Goal: Find contact information: Find contact information

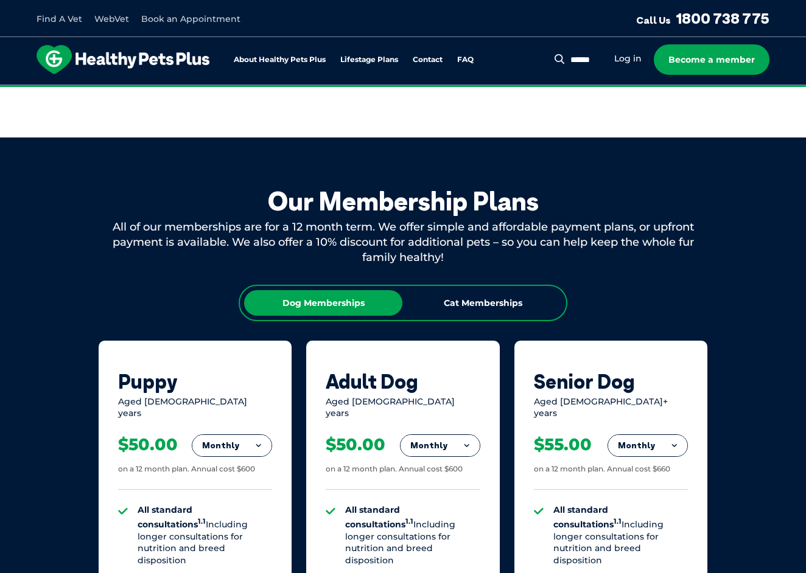
scroll to position [581, 0]
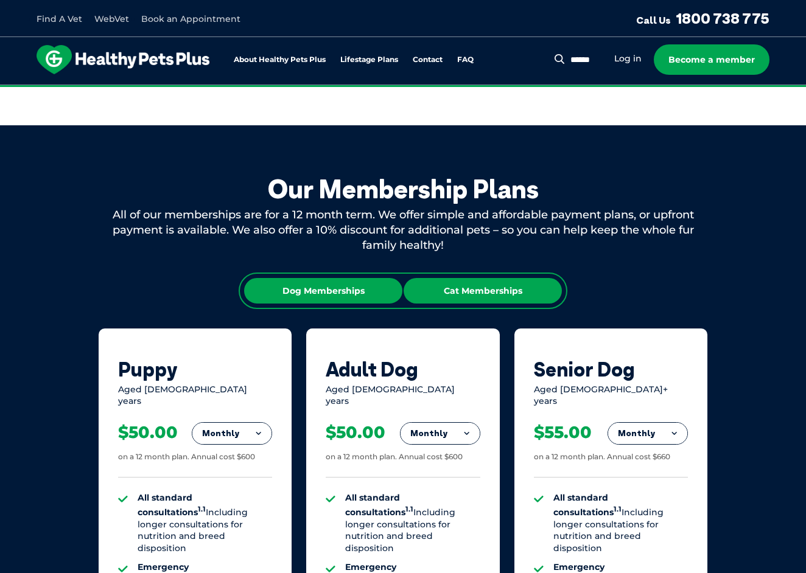
click at [485, 279] on div "Cat Memberships" at bounding box center [482, 291] width 158 height 26
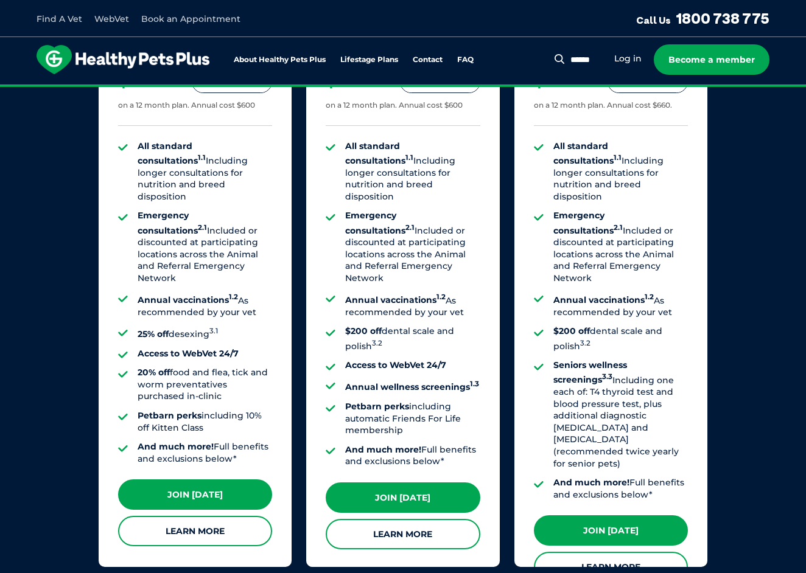
scroll to position [939, 0]
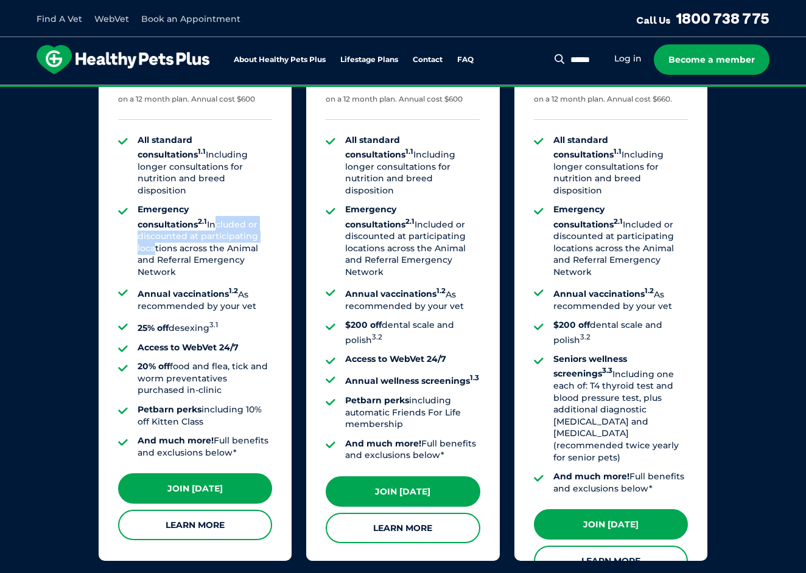
drag, startPoint x: 142, startPoint y: 196, endPoint x: 208, endPoint y: 210, distance: 67.8
click at [208, 210] on li "Emergency consultations 2.1 Included or discounted at participating locations a…" at bounding box center [204, 241] width 134 height 74
click at [171, 207] on li "Emergency consultations 2.1 Included or discounted at participating locations a…" at bounding box center [204, 241] width 134 height 74
drag, startPoint x: 136, startPoint y: 192, endPoint x: 215, endPoint y: 223, distance: 85.7
click at [215, 223] on ul "All standard consultations 1.1 Including longer consultations for nutrition and…" at bounding box center [195, 296] width 154 height 325
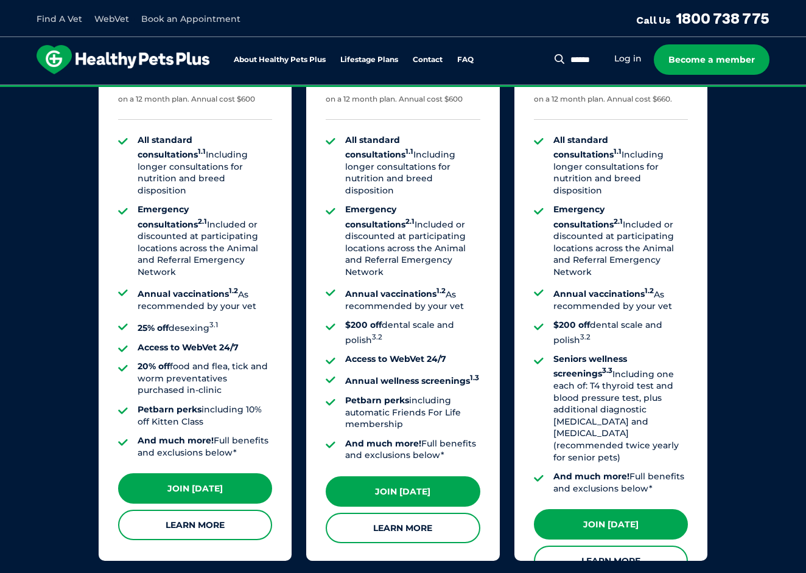
click at [253, 237] on li "Emergency consultations 2.1 Included or discounted at participating locations a…" at bounding box center [204, 241] width 134 height 74
drag, startPoint x: 142, startPoint y: 285, endPoint x: 204, endPoint y: 285, distance: 62.7
click at [204, 319] on li "25% off desexing 3.1" at bounding box center [204, 326] width 134 height 15
click at [206, 294] on ul "All standard consultations 1.1 Including longer consultations for nutrition and…" at bounding box center [195, 296] width 154 height 325
drag, startPoint x: 139, startPoint y: 305, endPoint x: 229, endPoint y: 305, distance: 90.0
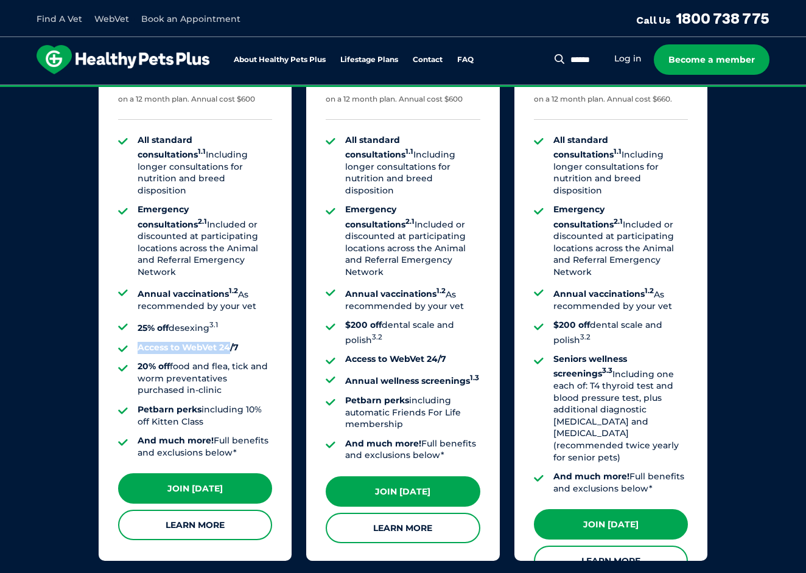
click at [229, 342] on strong "Access to WebVet 24/7" at bounding box center [187, 347] width 101 height 11
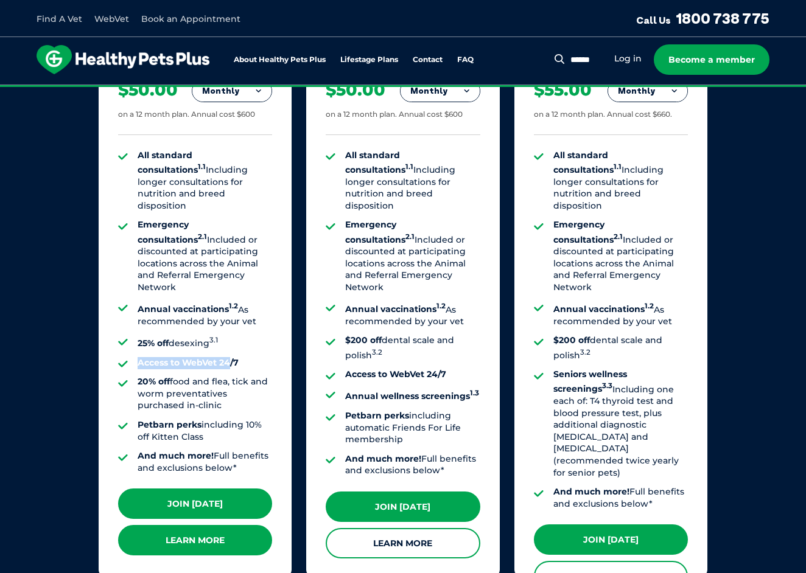
scroll to position [924, 0]
drag, startPoint x: 141, startPoint y: 382, endPoint x: 235, endPoint y: 388, distance: 94.5
click at [235, 419] on li "Petbarn perks including 10% off Kitten Class" at bounding box center [204, 431] width 134 height 24
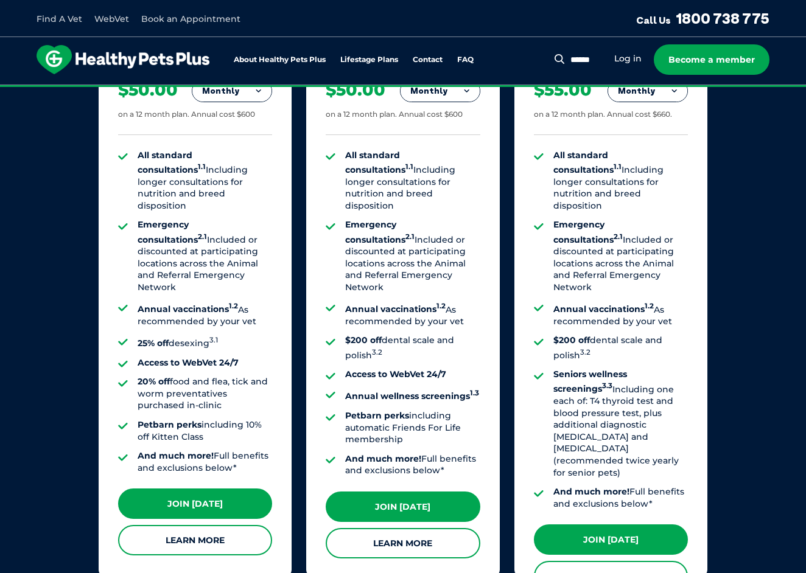
click at [237, 450] on li "And much more! Full benefits and exclusions below*" at bounding box center [204, 462] width 134 height 24
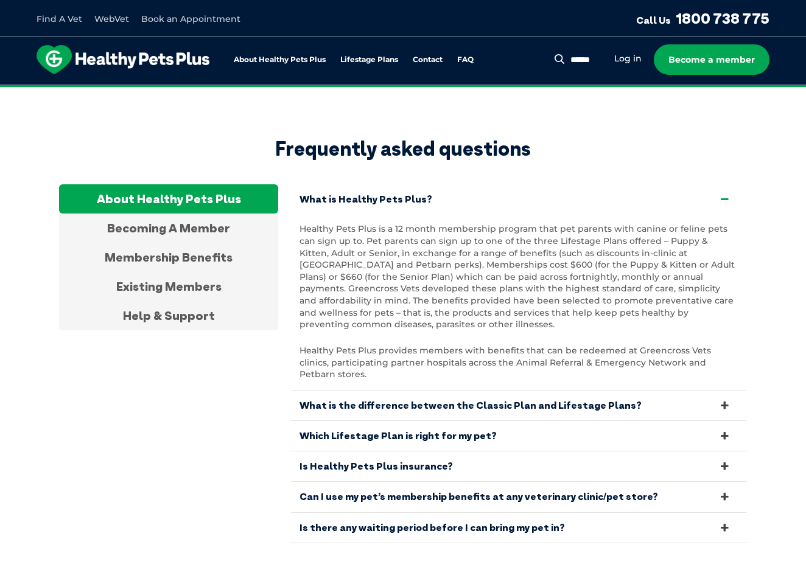
scroll to position [2232, 0]
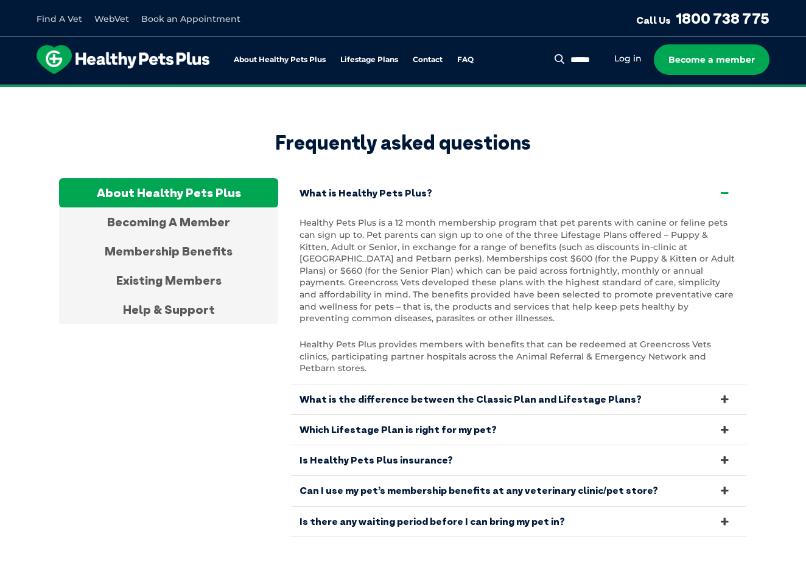
click at [367, 445] on link "Is Healthy Pets Plus insurance?" at bounding box center [518, 460] width 456 height 30
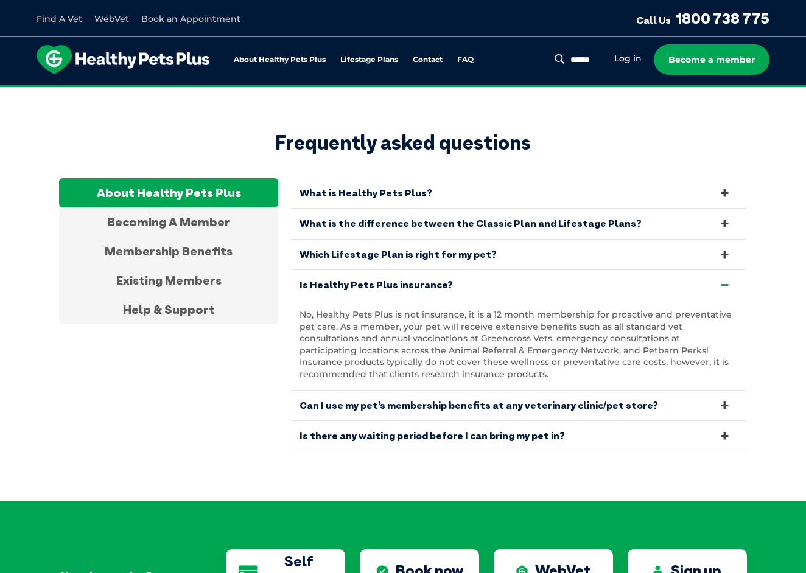
click at [343, 270] on link "Is Healthy Pets Plus insurance?" at bounding box center [518, 285] width 456 height 30
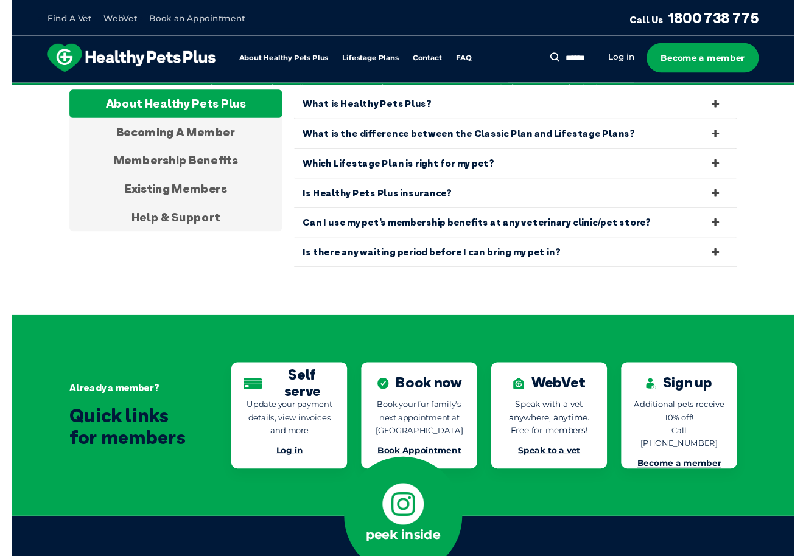
scroll to position [2319, 0]
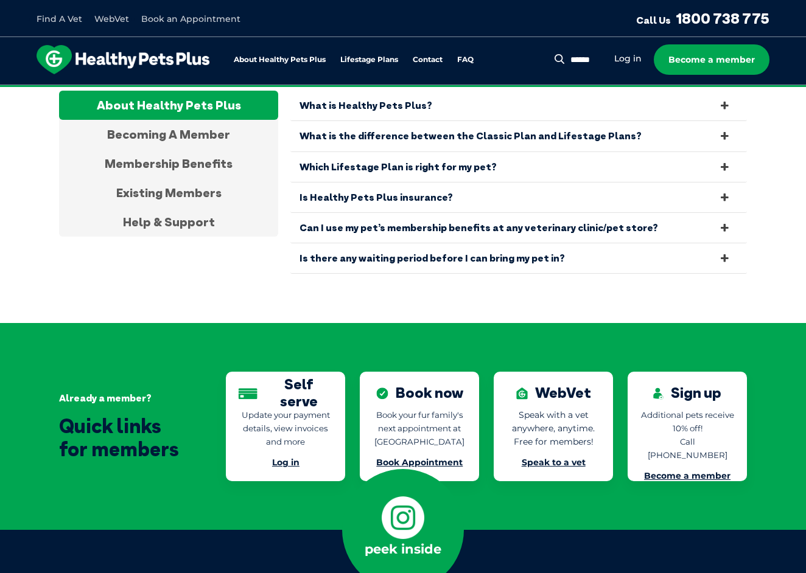
click at [555, 457] on link "Speak to a vet" at bounding box center [553, 462] width 64 height 11
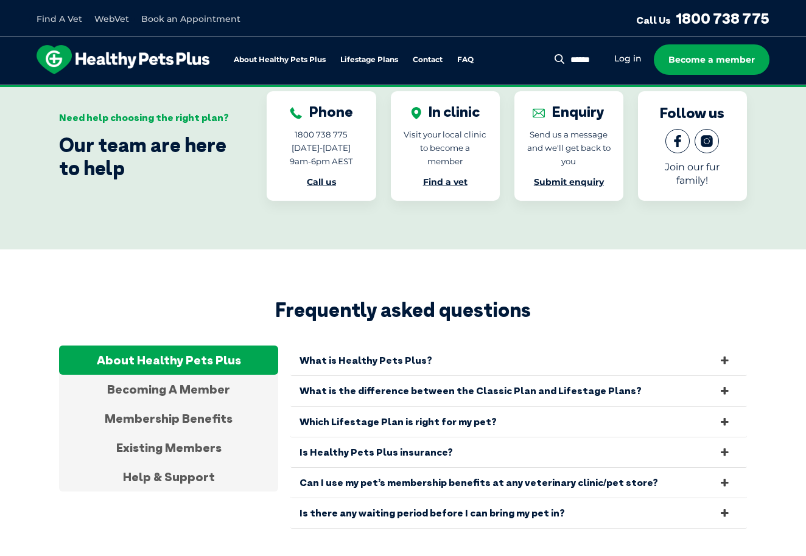
scroll to position [2072, 0]
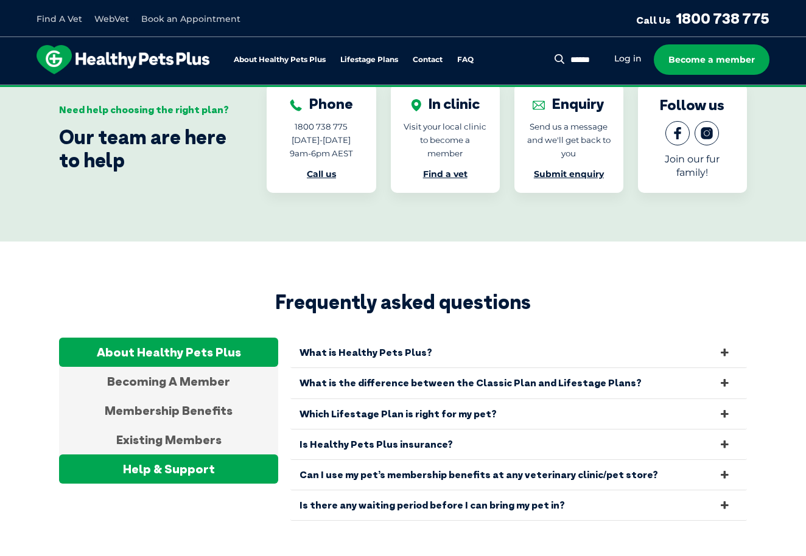
click at [180, 454] on div "Help & Support" at bounding box center [168, 468] width 219 height 29
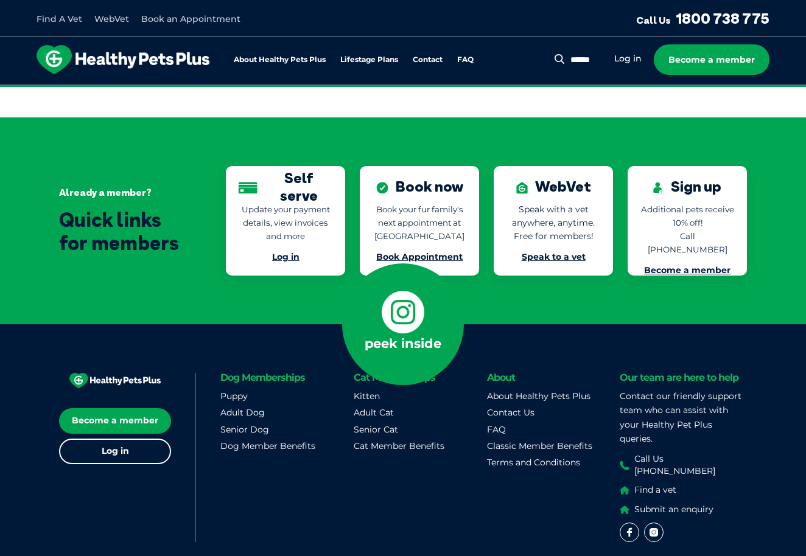
scroll to position [2628, 0]
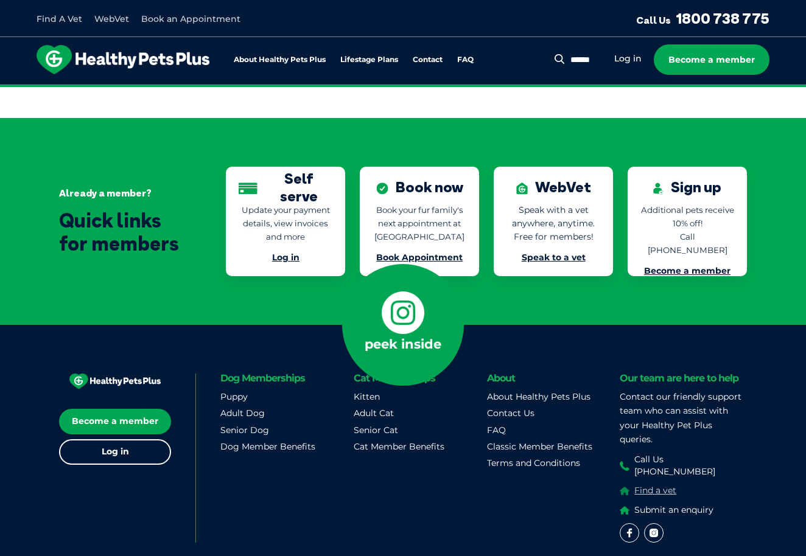
click at [654, 485] on span "Find a vet" at bounding box center [655, 491] width 42 height 12
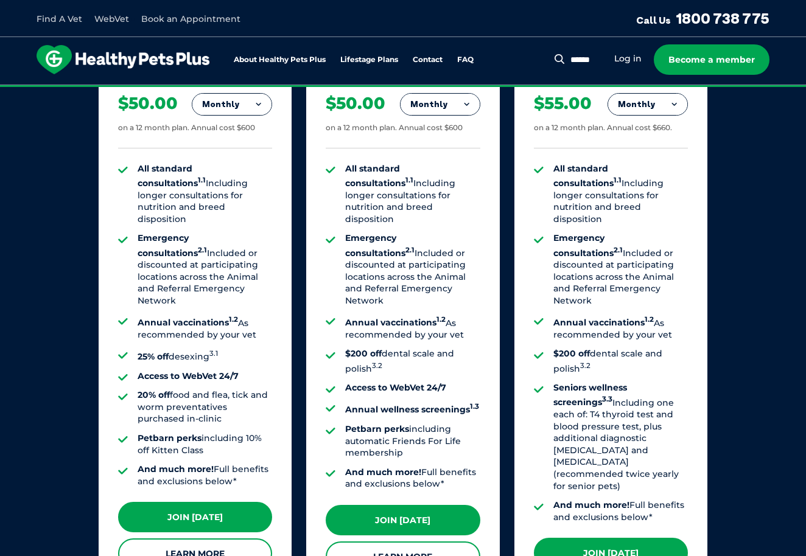
scroll to position [909, 0]
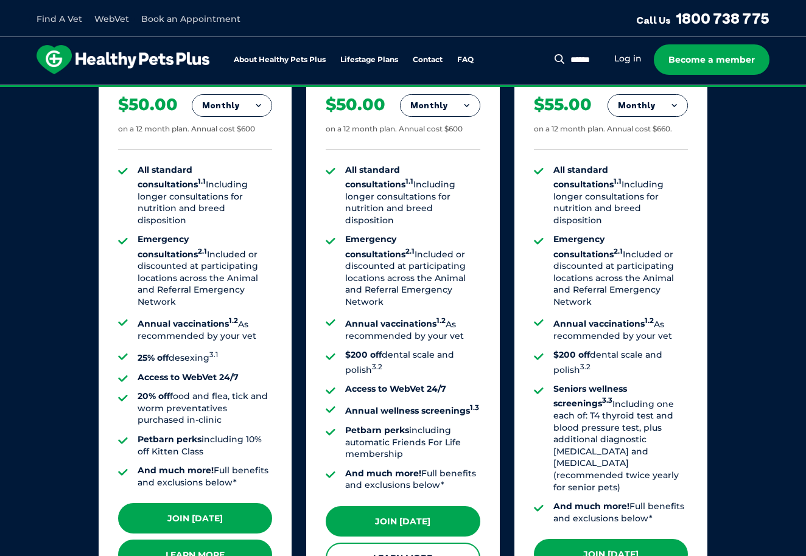
click at [238, 540] on link "Learn More" at bounding box center [195, 555] width 154 height 30
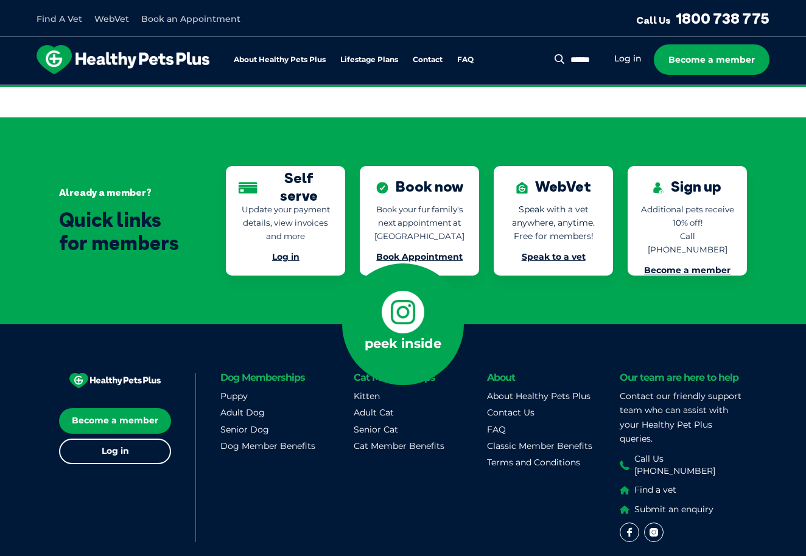
scroll to position [2628, 0]
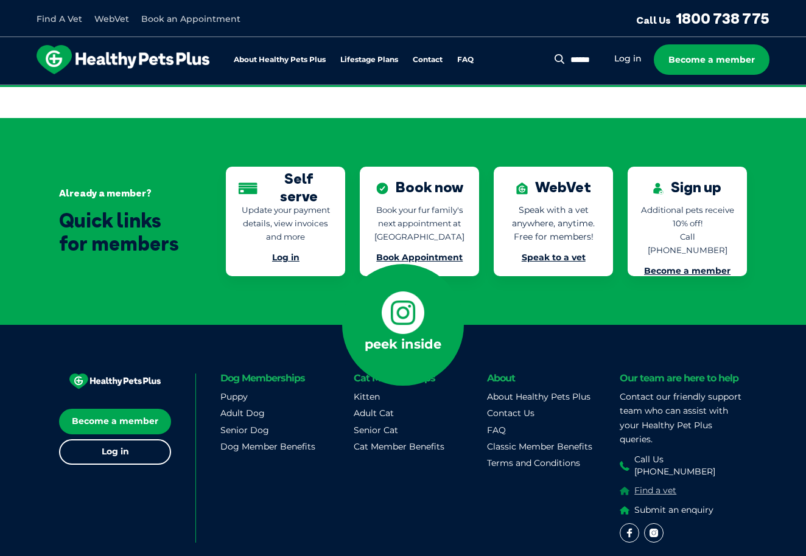
click at [661, 485] on span "Find a vet" at bounding box center [655, 491] width 42 height 12
click at [555, 2] on div "Find A Vet WebVet Book an Appointment Call Us 1800 738 775" at bounding box center [403, 18] width 806 height 37
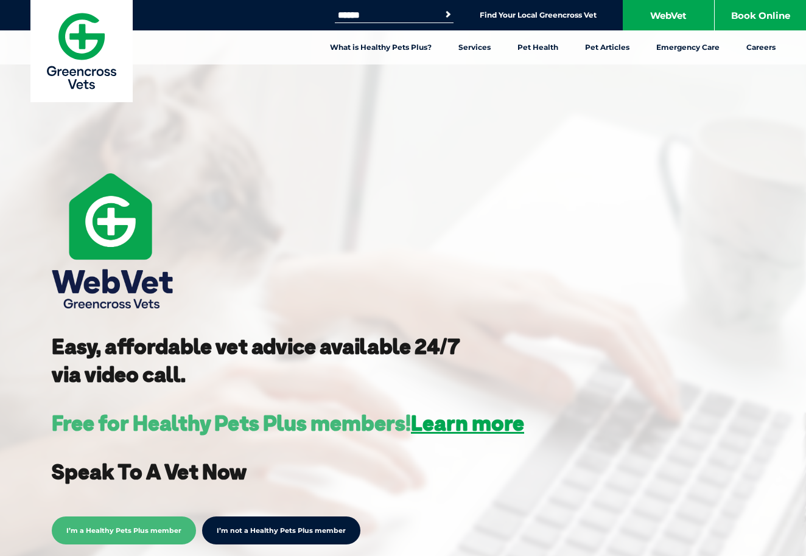
click at [131, 530] on span "I’m a Healthy Pets Plus member" at bounding box center [124, 531] width 144 height 28
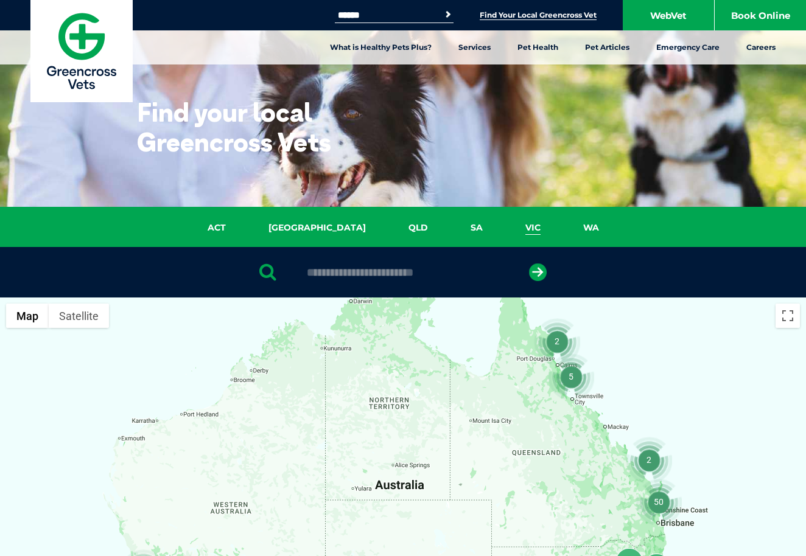
click at [504, 223] on link "VIC" at bounding box center [533, 228] width 58 height 14
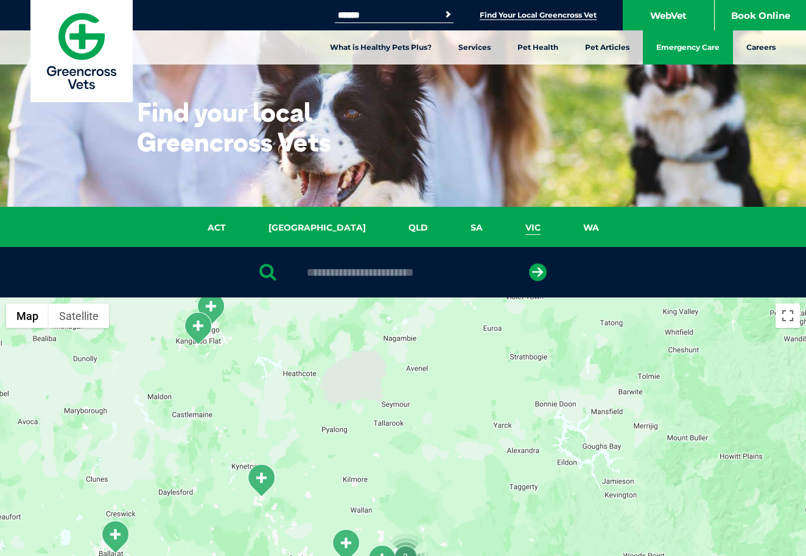
click at [679, 43] on link "Emergency Care" at bounding box center [687, 47] width 90 height 34
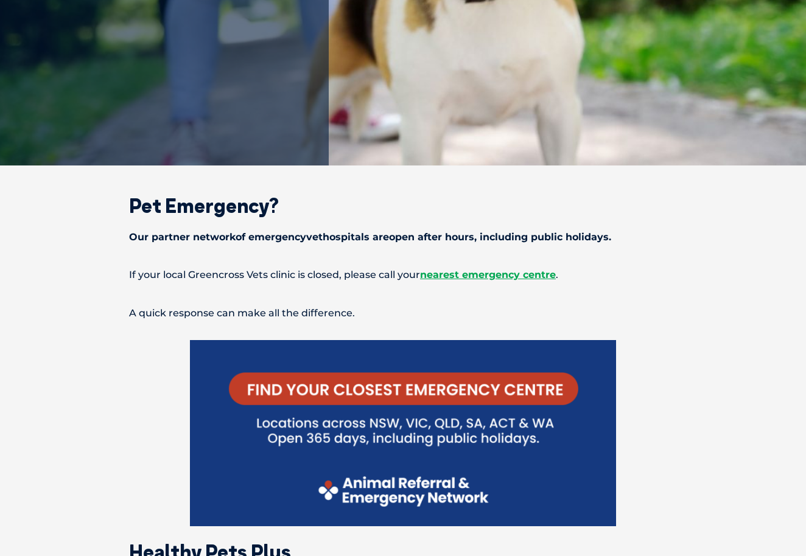
scroll to position [277, 0]
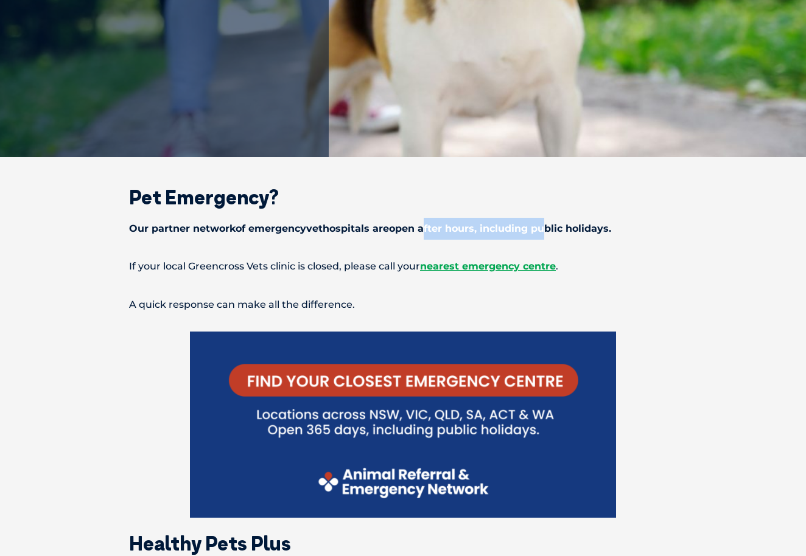
drag, startPoint x: 428, startPoint y: 229, endPoint x: 546, endPoint y: 234, distance: 117.5
click at [546, 234] on span "open after hours, including public holidays." at bounding box center [500, 229] width 222 height 12
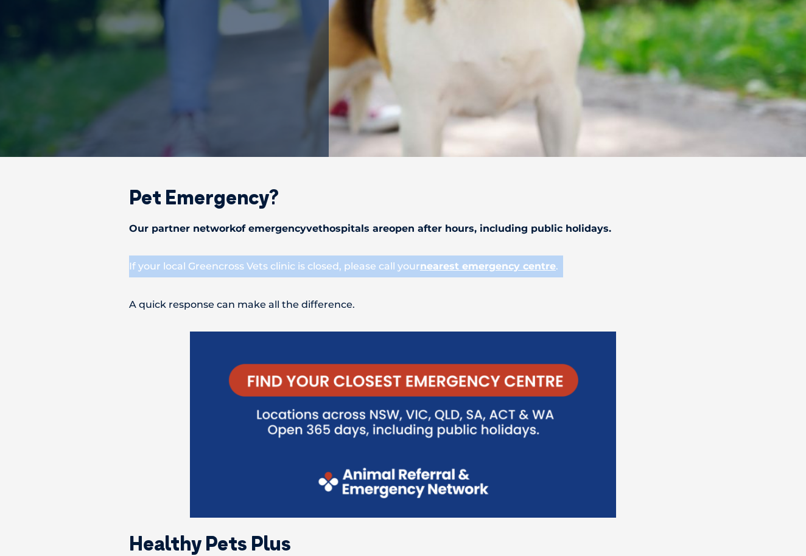
drag, startPoint x: 124, startPoint y: 268, endPoint x: 325, endPoint y: 284, distance: 202.0
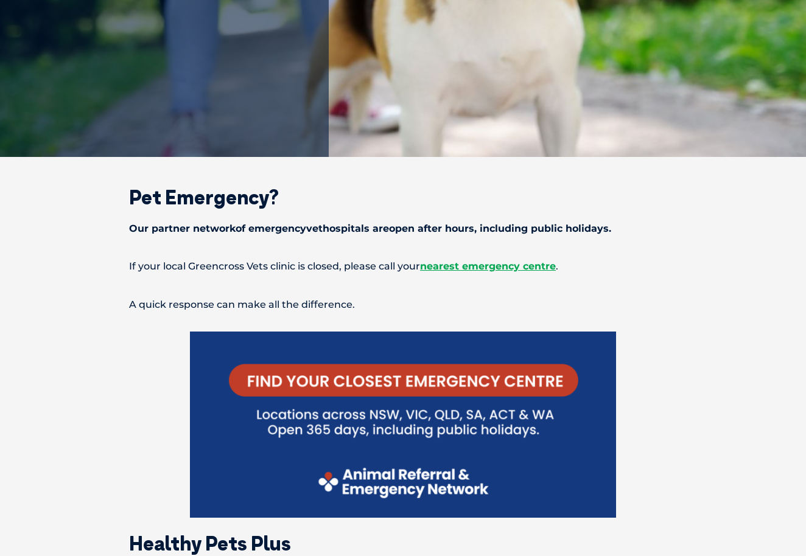
click at [468, 270] on span "nearest emergency centre" at bounding box center [488, 266] width 136 height 12
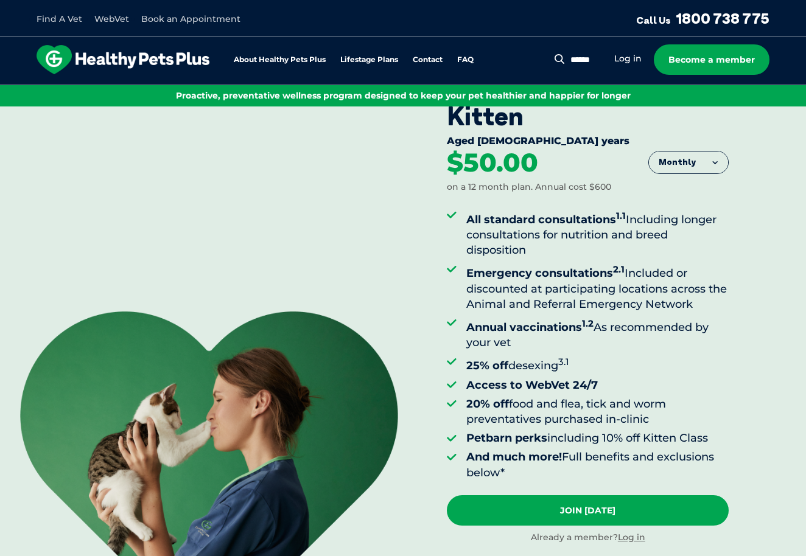
scroll to position [36, 0]
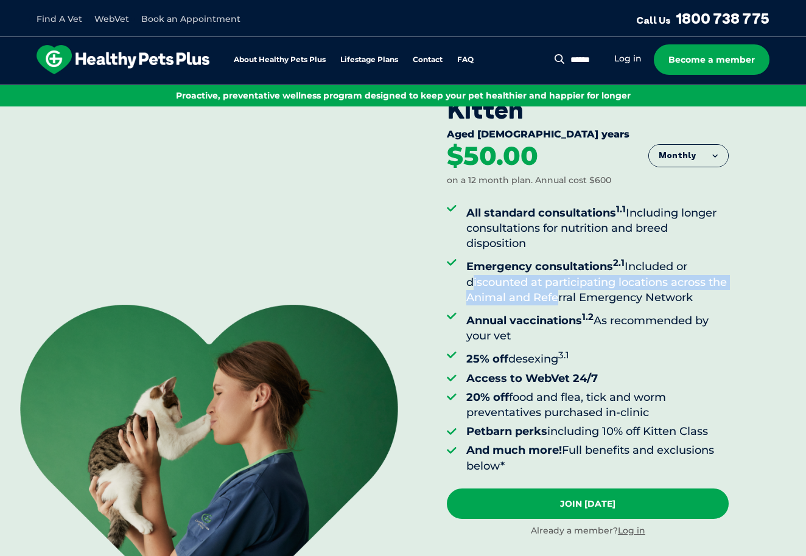
drag, startPoint x: 468, startPoint y: 284, endPoint x: 574, endPoint y: 299, distance: 106.3
click at [574, 300] on li "Emergency consultations 2.1 Included or discounted at participating locations a…" at bounding box center [597, 280] width 262 height 50
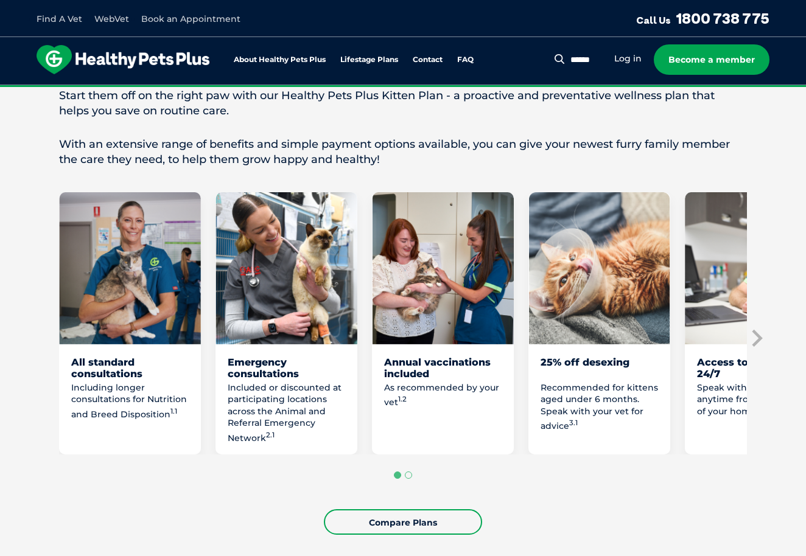
scroll to position [614, 0]
click at [757, 341] on icon "Next slide" at bounding box center [755, 338] width 18 height 18
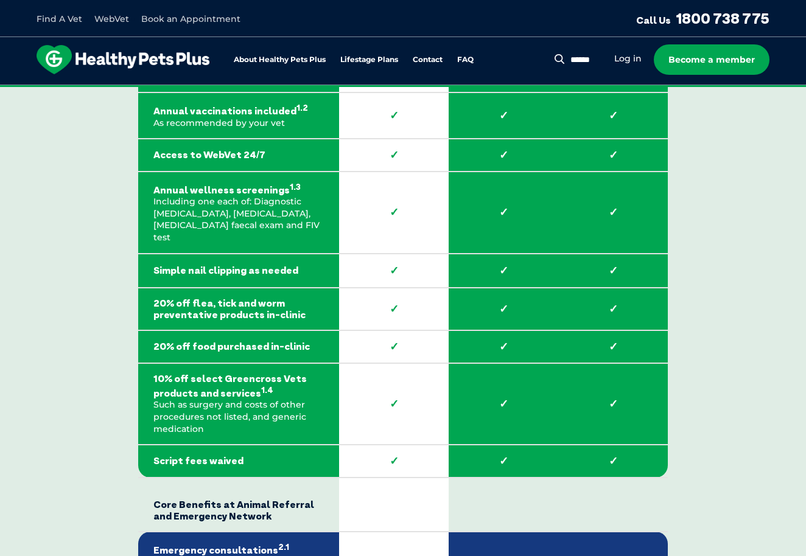
scroll to position [1765, 0]
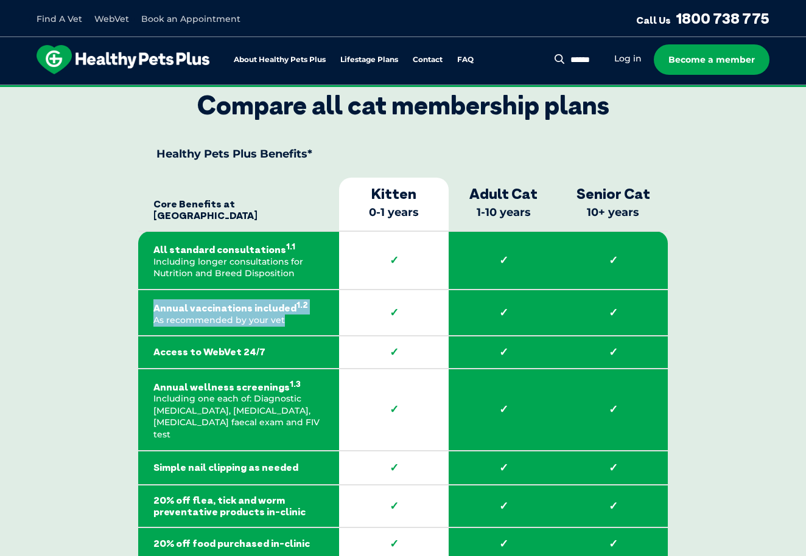
drag, startPoint x: 299, startPoint y: 303, endPoint x: 147, endPoint y: 296, distance: 151.6
click at [147, 296] on td "Annual vaccinations included 1.2 As recommended by your vet" at bounding box center [238, 313] width 201 height 46
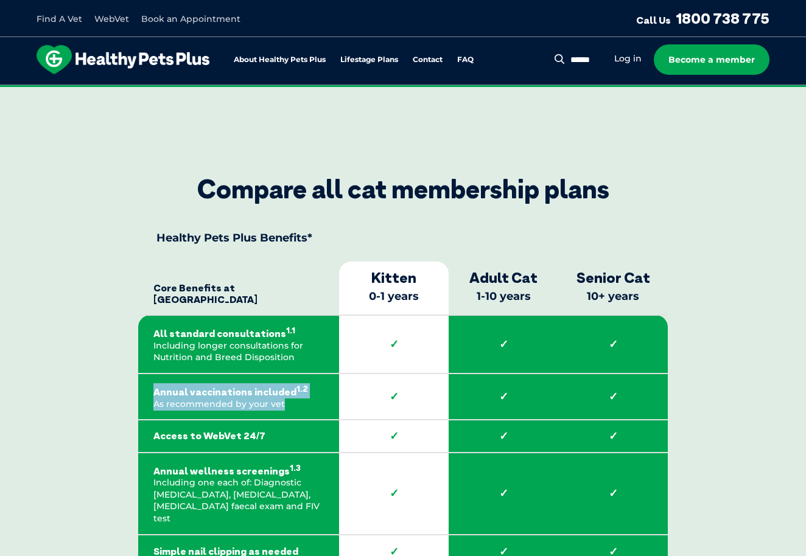
scroll to position [1682, 0]
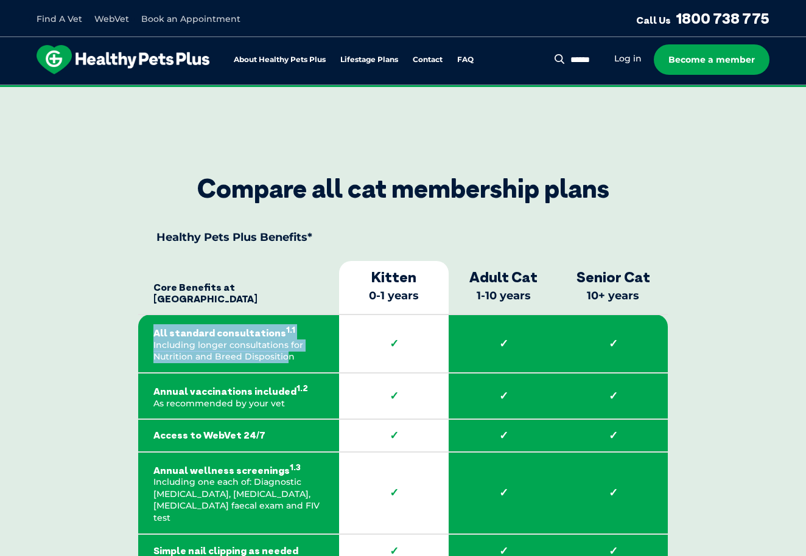
drag, startPoint x: 287, startPoint y: 339, endPoint x: 156, endPoint y: 322, distance: 132.0
click at [156, 322] on td "All standard consultations 1.1 Including longer consultations for Nutrition and…" at bounding box center [238, 344] width 201 height 58
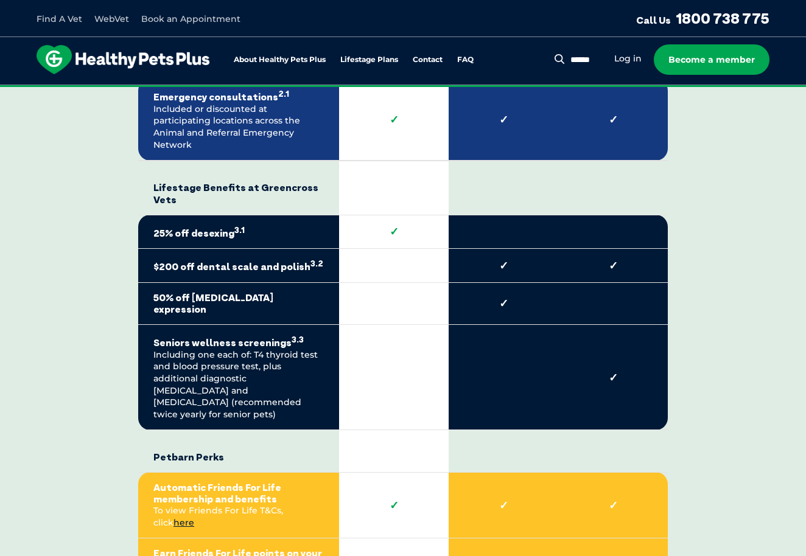
scroll to position [2410, 0]
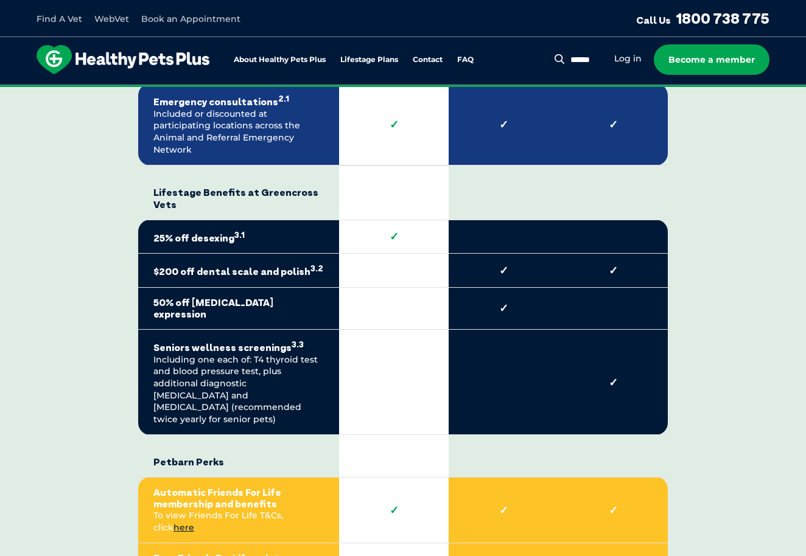
drag, startPoint x: 160, startPoint y: 201, endPoint x: 264, endPoint y: 192, distance: 104.5
click at [264, 220] on td "25% off desexing 3.1" at bounding box center [238, 237] width 201 height 34
drag, startPoint x: 270, startPoint y: 224, endPoint x: 179, endPoint y: 218, distance: 90.9
click at [178, 263] on strong "$200 off dental scale and polish 3.2" at bounding box center [238, 270] width 170 height 15
drag, startPoint x: 214, startPoint y: 265, endPoint x: 165, endPoint y: 263, distance: 48.7
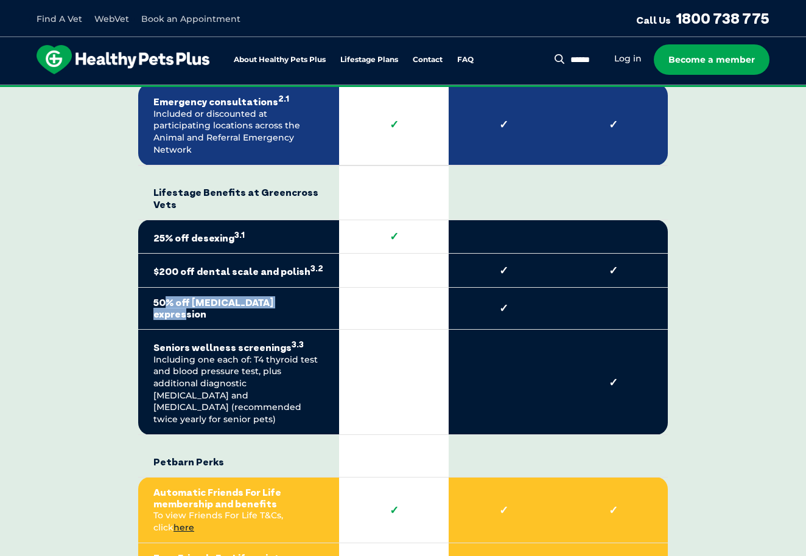
click at [165, 287] on td "50% off [MEDICAL_DATA] expression" at bounding box center [238, 308] width 201 height 42
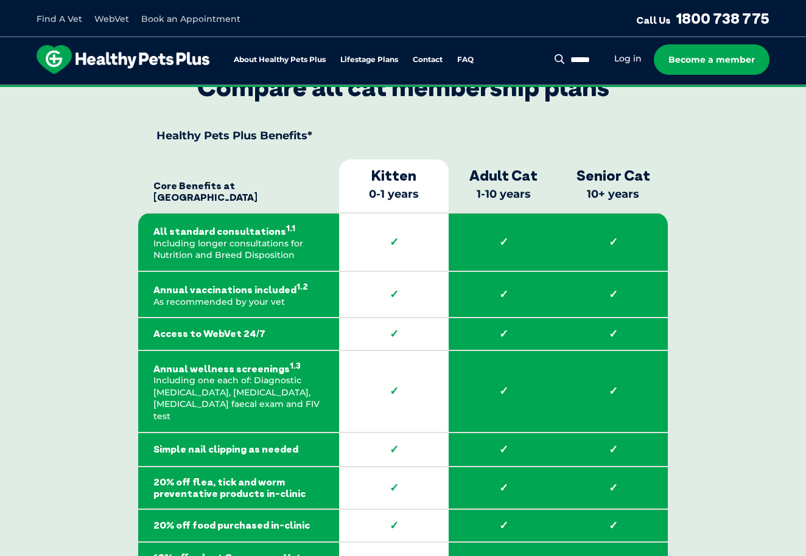
scroll to position [1756, 0]
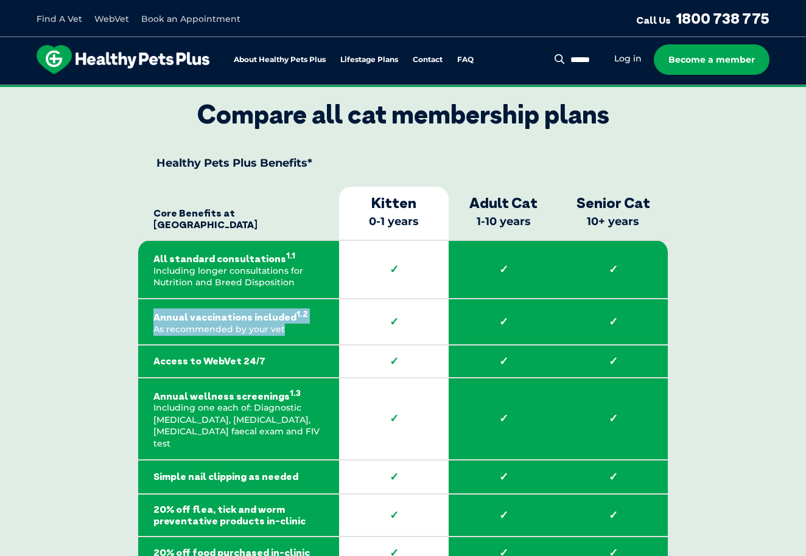
drag, startPoint x: 308, startPoint y: 311, endPoint x: 153, endPoint y: 300, distance: 155.6
click at [153, 300] on td "Annual vaccinations included 1.2 As recommended by your vet" at bounding box center [238, 322] width 201 height 46
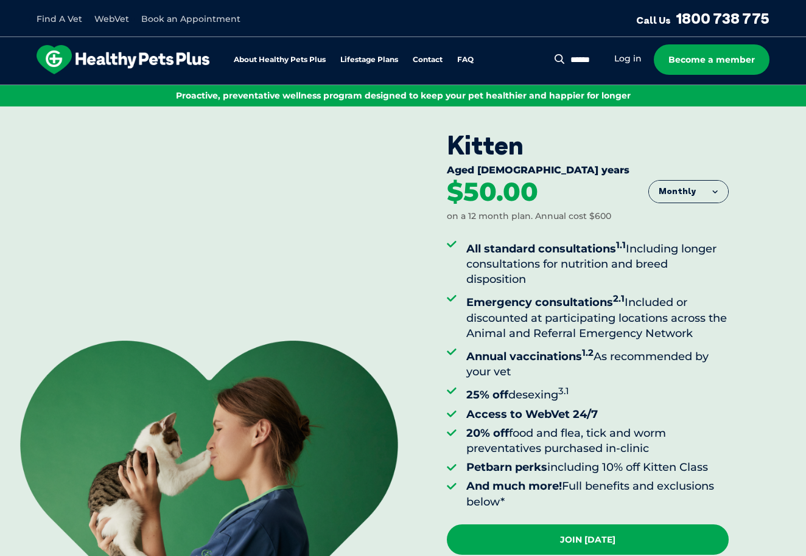
scroll to position [10, 0]
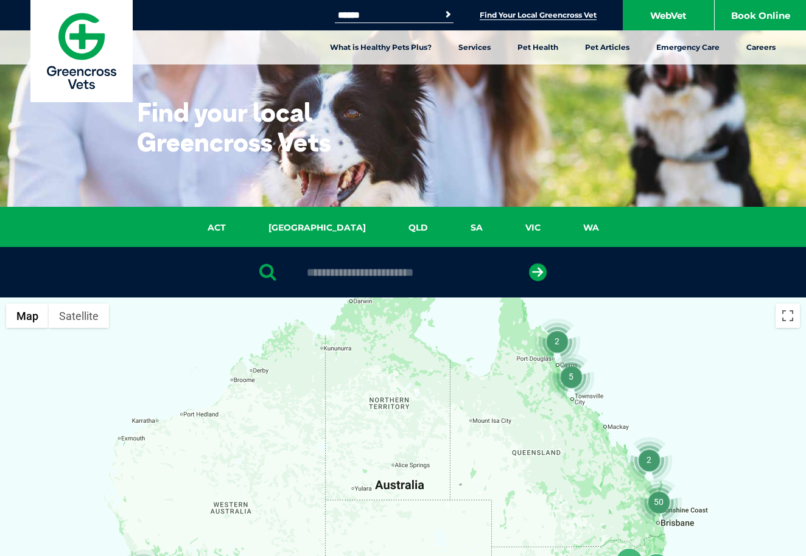
click at [487, 242] on div "ACT NSW QLD SA VIC WA" at bounding box center [403, 227] width 806 height 40
click at [505, 221] on link "VIC" at bounding box center [533, 228] width 58 height 14
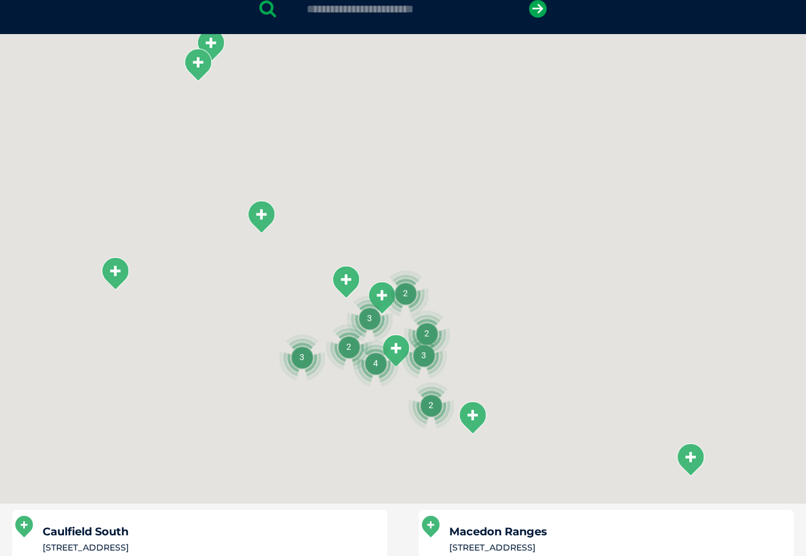
scroll to position [279, 0]
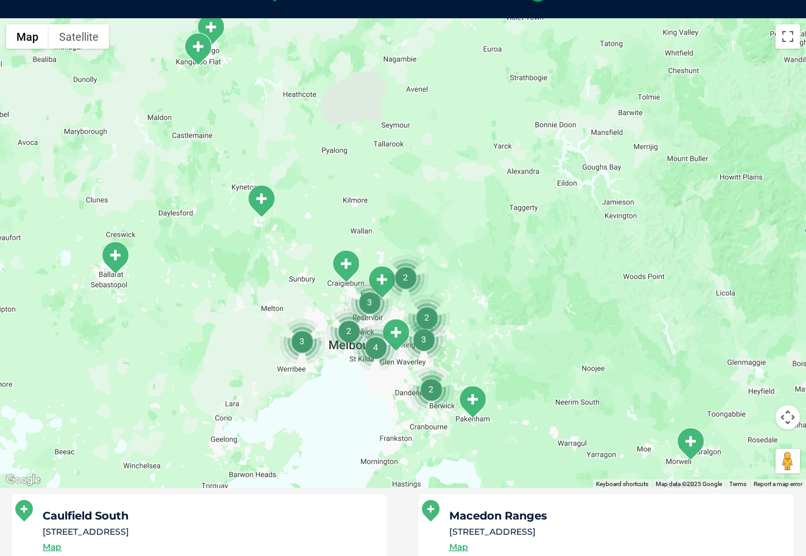
click at [412, 238] on div at bounding box center [403, 253] width 806 height 470
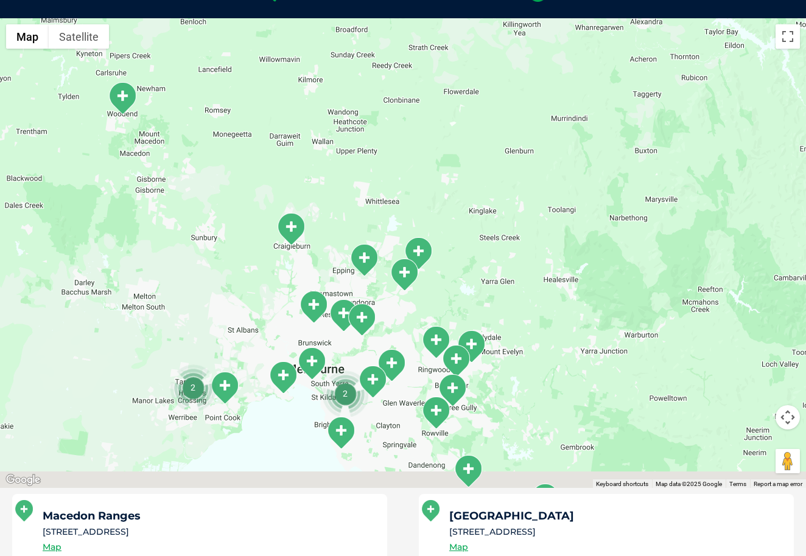
drag, startPoint x: 367, startPoint y: 302, endPoint x: 380, endPoint y: 220, distance: 83.6
click at [380, 220] on div at bounding box center [403, 253] width 806 height 470
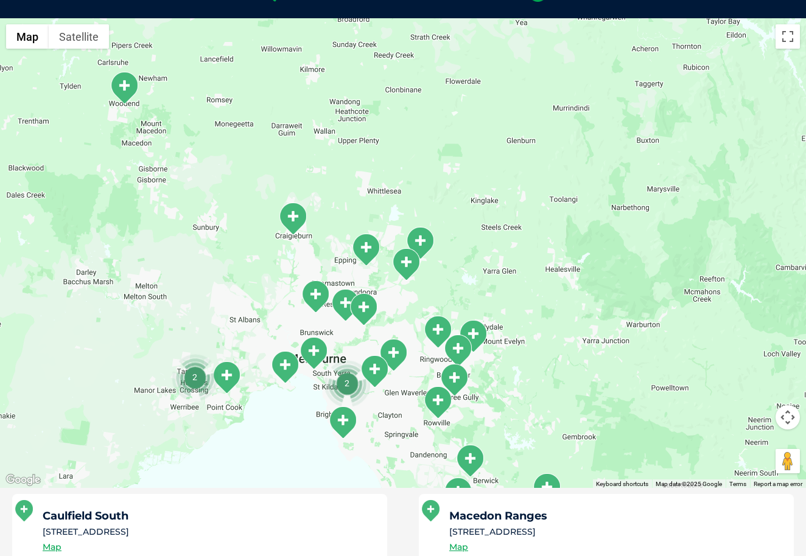
click at [318, 240] on div at bounding box center [403, 253] width 806 height 470
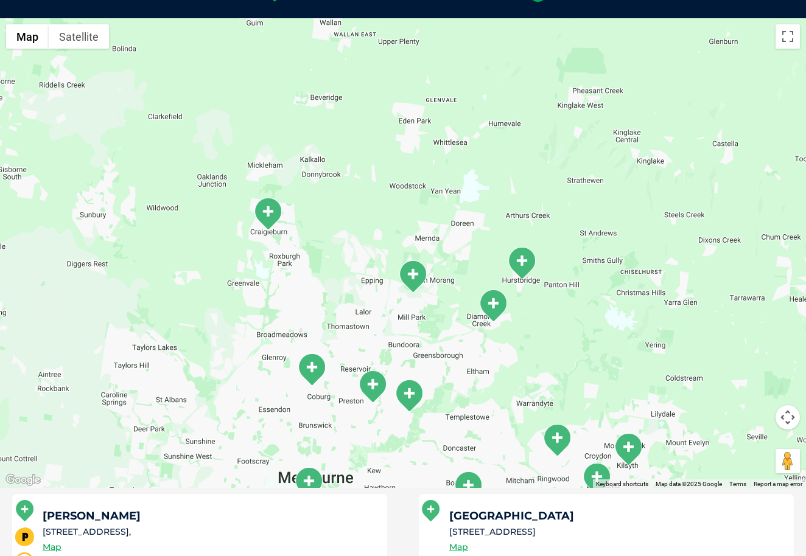
click at [273, 215] on img "Craigieburn" at bounding box center [267, 213] width 30 height 33
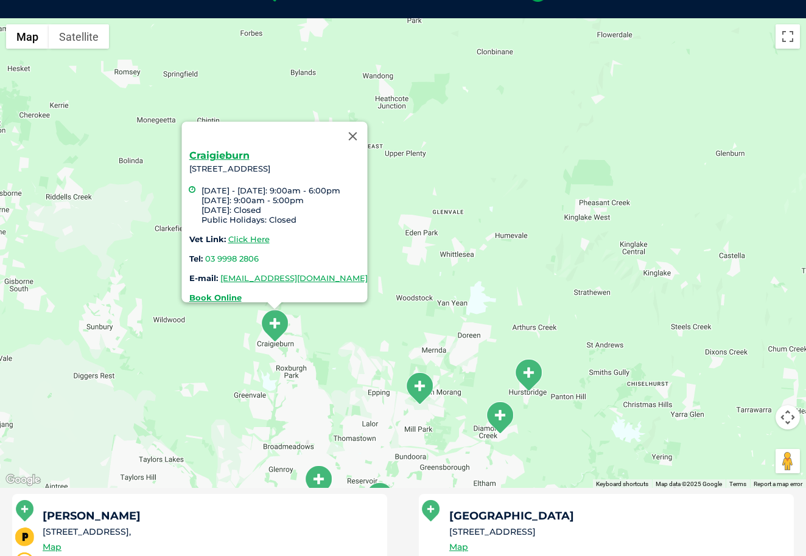
drag, startPoint x: 217, startPoint y: 280, endPoint x: 224, endPoint y: 342, distance: 62.4
click at [224, 342] on div "Craigieburn Unit B5, 420 Craigieburn Road Craigieburn VIC 3064 Monday - Friday:…" at bounding box center [403, 253] width 806 height 470
drag, startPoint x: 163, startPoint y: 160, endPoint x: 379, endPoint y: 170, distance: 216.2
click at [367, 170] on div "Craigieburn Unit B5, 420 Craigieburn Road Craigieburn VIC 3064 Monday - Friday:…" at bounding box center [278, 226] width 178 height 151
copy div "Unit B5, 420 Craigieburn Road Craigieburn VIC 3064"
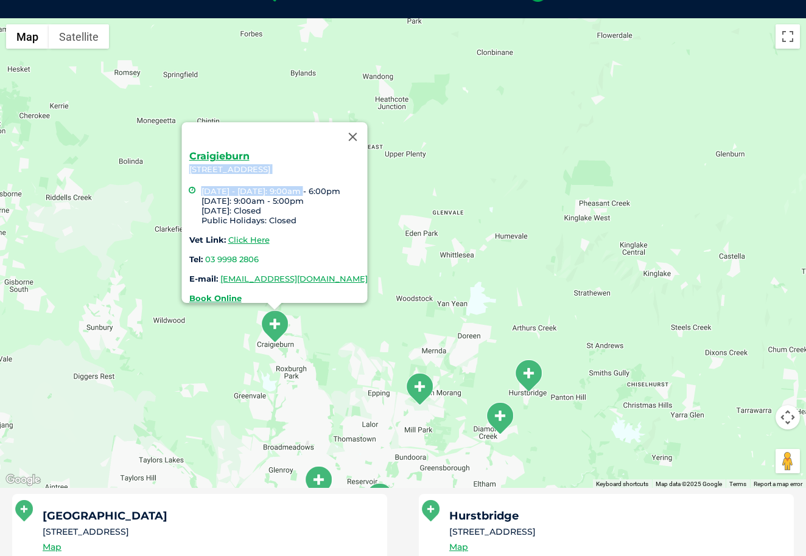
drag, startPoint x: 175, startPoint y: 185, endPoint x: 294, endPoint y: 211, distance: 122.0
click at [294, 211] on li "Monday - Friday: 9:00am - 6:00pm Saturday: 9:00am - 5:00pm Sunday: Closed Publi…" at bounding box center [284, 205] width 166 height 39
copy li "Monday - Friday: 9:00am - 6:00pm Saturday: 9:00am - 5:00pm Sunday: Closed Publi…"
drag, startPoint x: 243, startPoint y: 248, endPoint x: 179, endPoint y: 248, distance: 64.5
click at [189, 248] on div "Craigieburn Unit B5, 420 Craigieburn Road Craigieburn VIC 3064 Monday - Friday:…" at bounding box center [278, 226] width 178 height 151
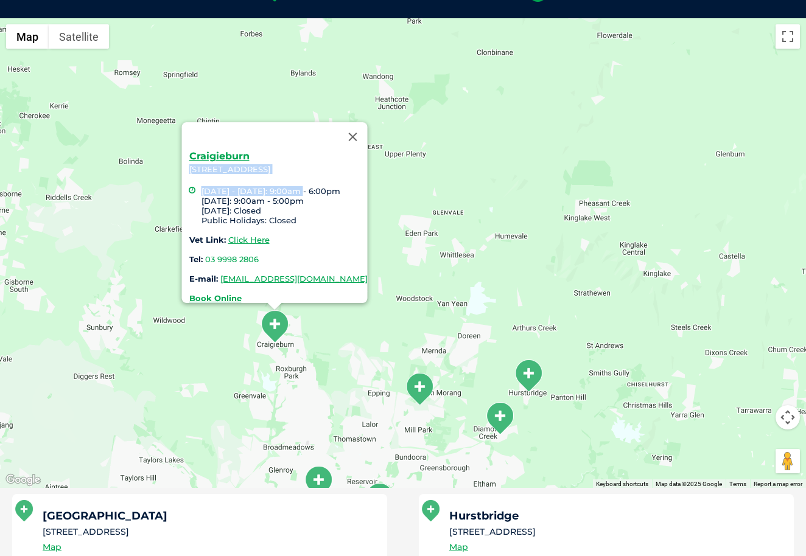
copy div "03 9998 2806"
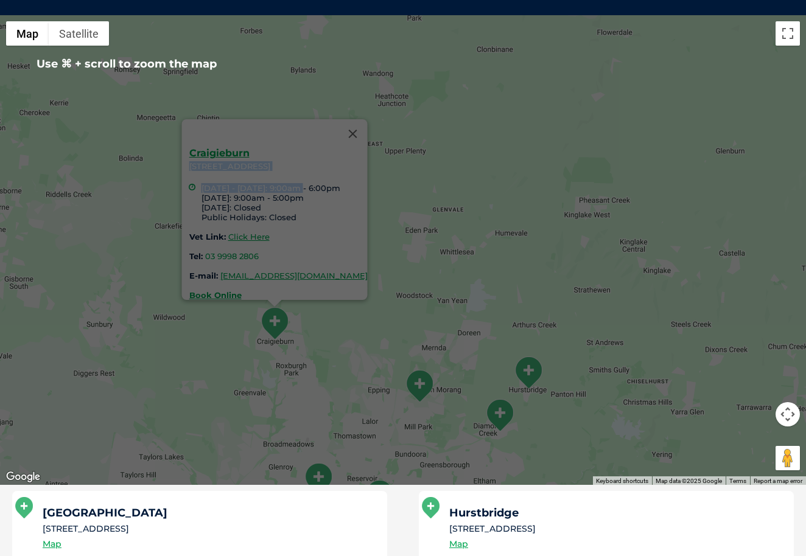
scroll to position [276, 0]
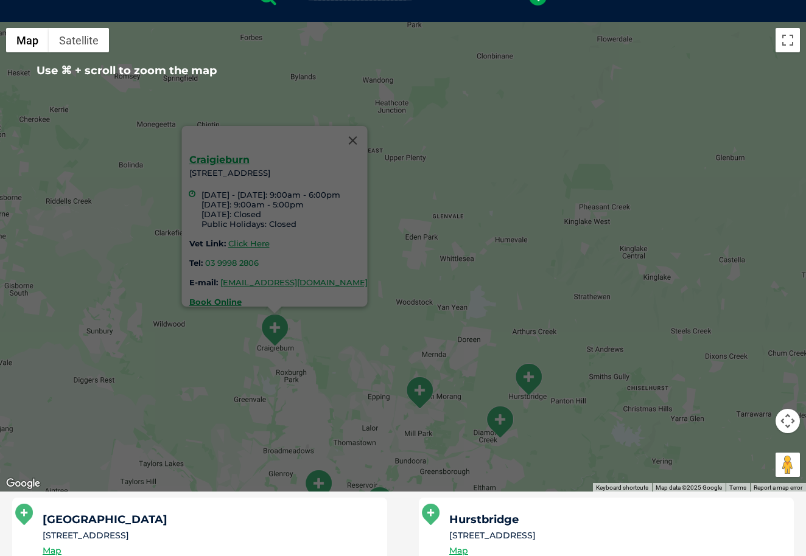
click at [468, 375] on div "Craigieburn Unit B5, 420 Craigieburn Road Craigieburn VIC 3064 Monday - Friday:…" at bounding box center [403, 257] width 806 height 470
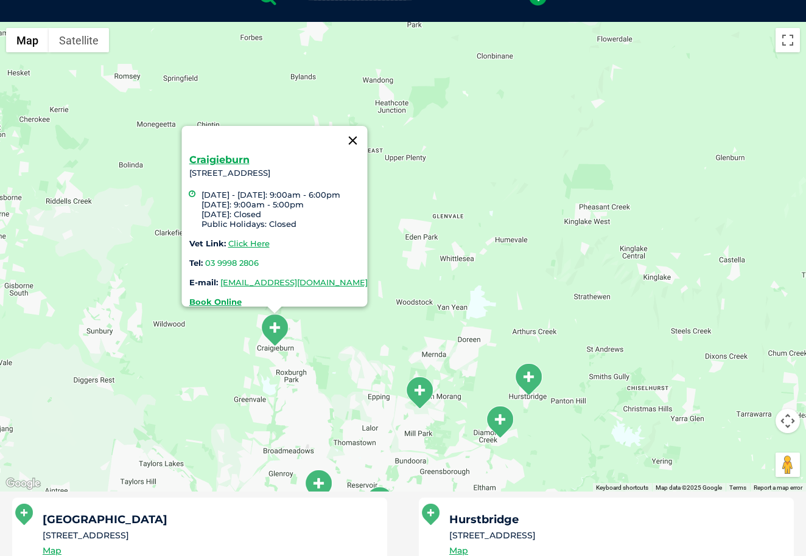
click at [367, 127] on button "Close" at bounding box center [352, 140] width 29 height 29
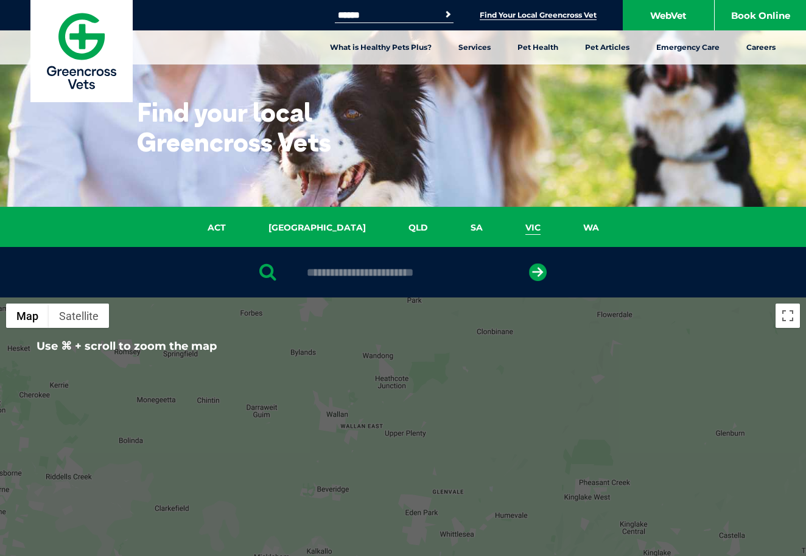
scroll to position [0, 0]
click at [366, 7] on div "Search for: Search Find Your Local Greencross Vet WebVet Book Online" at bounding box center [403, 15] width 806 height 30
click at [369, 15] on input "Search for:" at bounding box center [386, 15] width 103 height 10
click at [398, 395] on div at bounding box center [403, 533] width 806 height 470
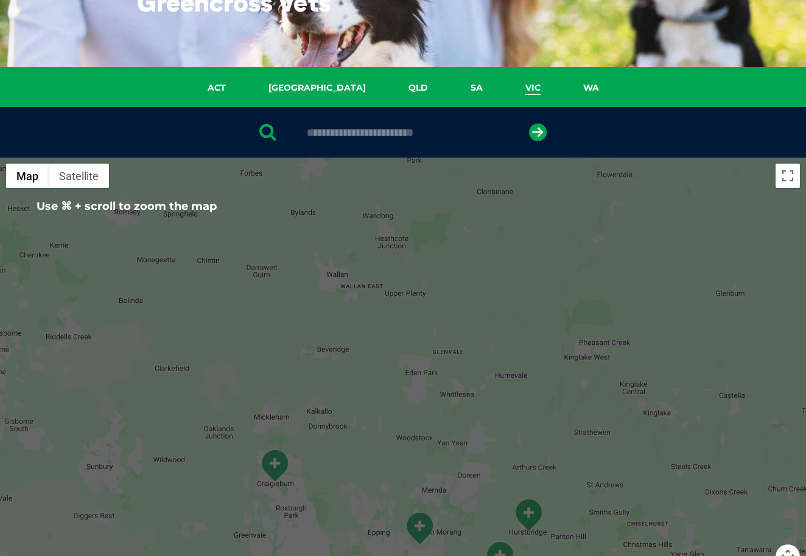
scroll to position [142, 0]
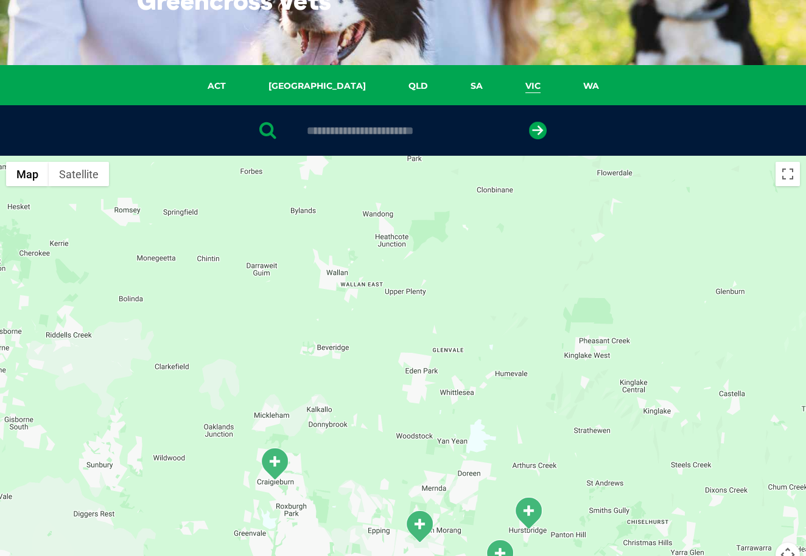
click at [398, 139] on div at bounding box center [403, 130] width 806 height 50
click at [396, 127] on input "text" at bounding box center [403, 131] width 204 height 12
type input "****"
click at [537, 130] on button "submit" at bounding box center [538, 131] width 18 height 18
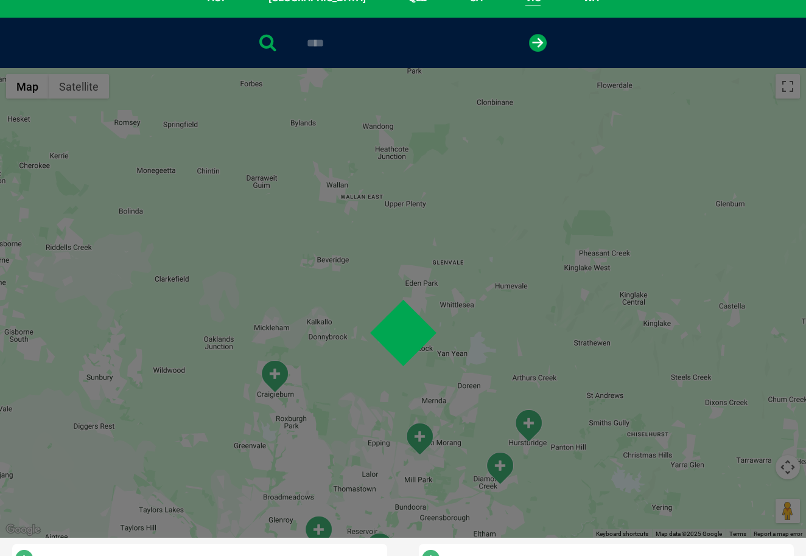
scroll to position [237, 0]
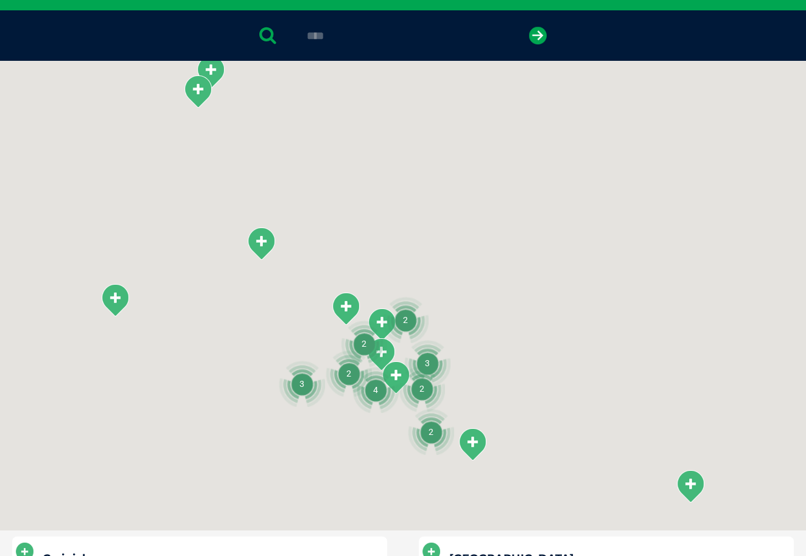
click at [275, 376] on div at bounding box center [403, 296] width 806 height 470
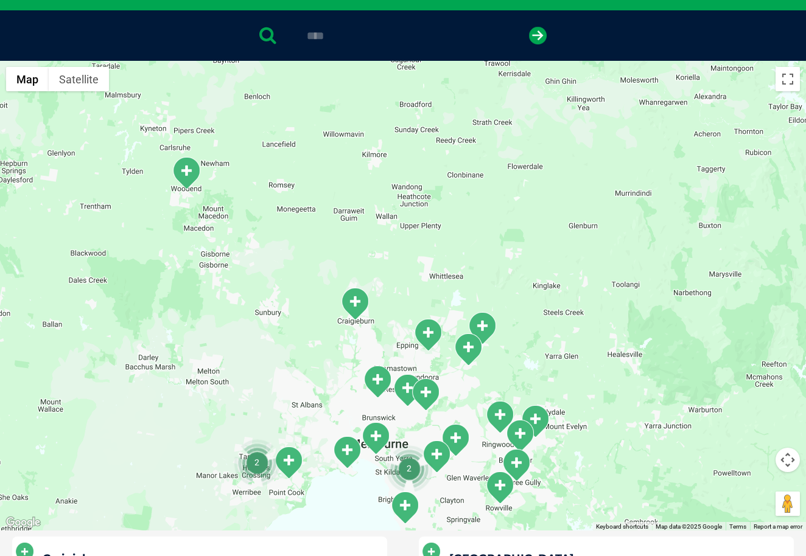
click at [363, 308] on img "Craigieburn" at bounding box center [354, 303] width 30 height 33
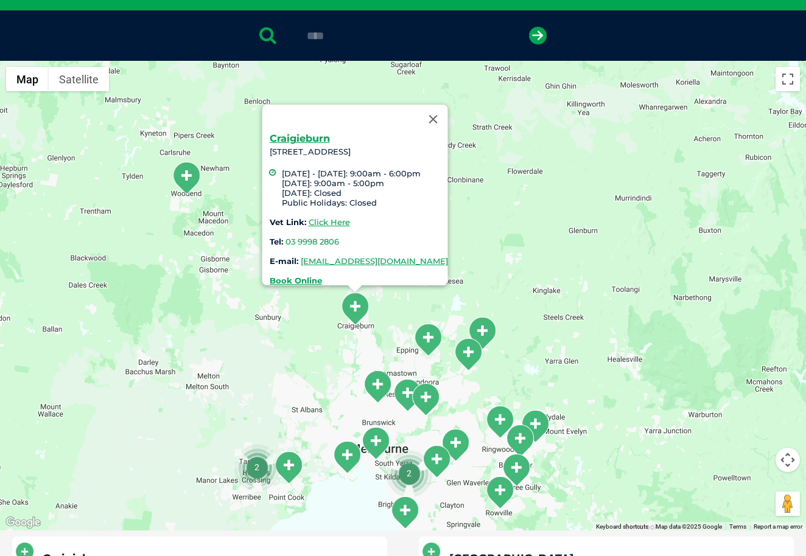
drag, startPoint x: 272, startPoint y: 256, endPoint x: 470, endPoint y: 259, distance: 198.3
click at [448, 259] on div "Craigieburn Unit B5, 420 Craigieburn Road Craigieburn VIC 3064 Monday - Friday:…" at bounding box center [359, 209] width 178 height 151
copy div "greencross.craigieburn@greencrossvet.com.au"
click at [315, 134] on h4 "Craigieburn" at bounding box center [359, 139] width 178 height 10
drag, startPoint x: 315, startPoint y: 133, endPoint x: 238, endPoint y: 127, distance: 76.3
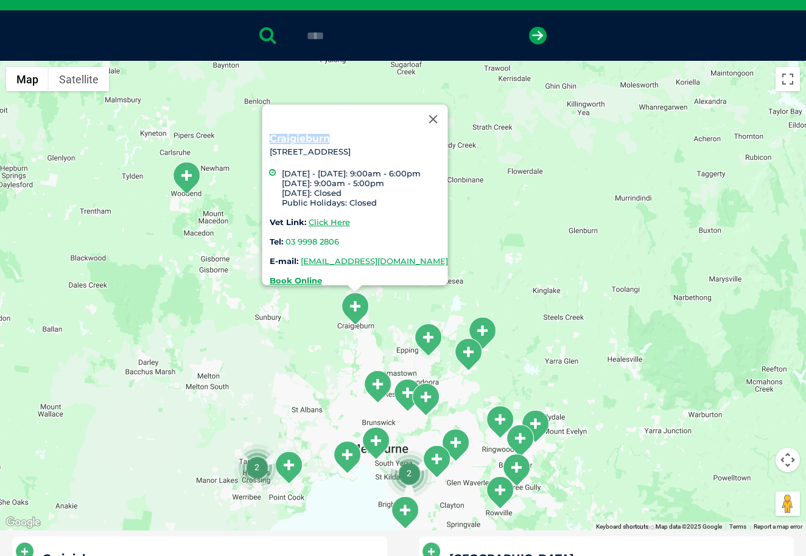
click at [262, 127] on div "Craigieburn Unit B5, 420 Craigieburn Road Craigieburn VIC 3064 Monday - Friday:…" at bounding box center [355, 195] width 186 height 181
copy link "Craigieburn"
